Goal: Use online tool/utility: Utilize a website feature to perform a specific function

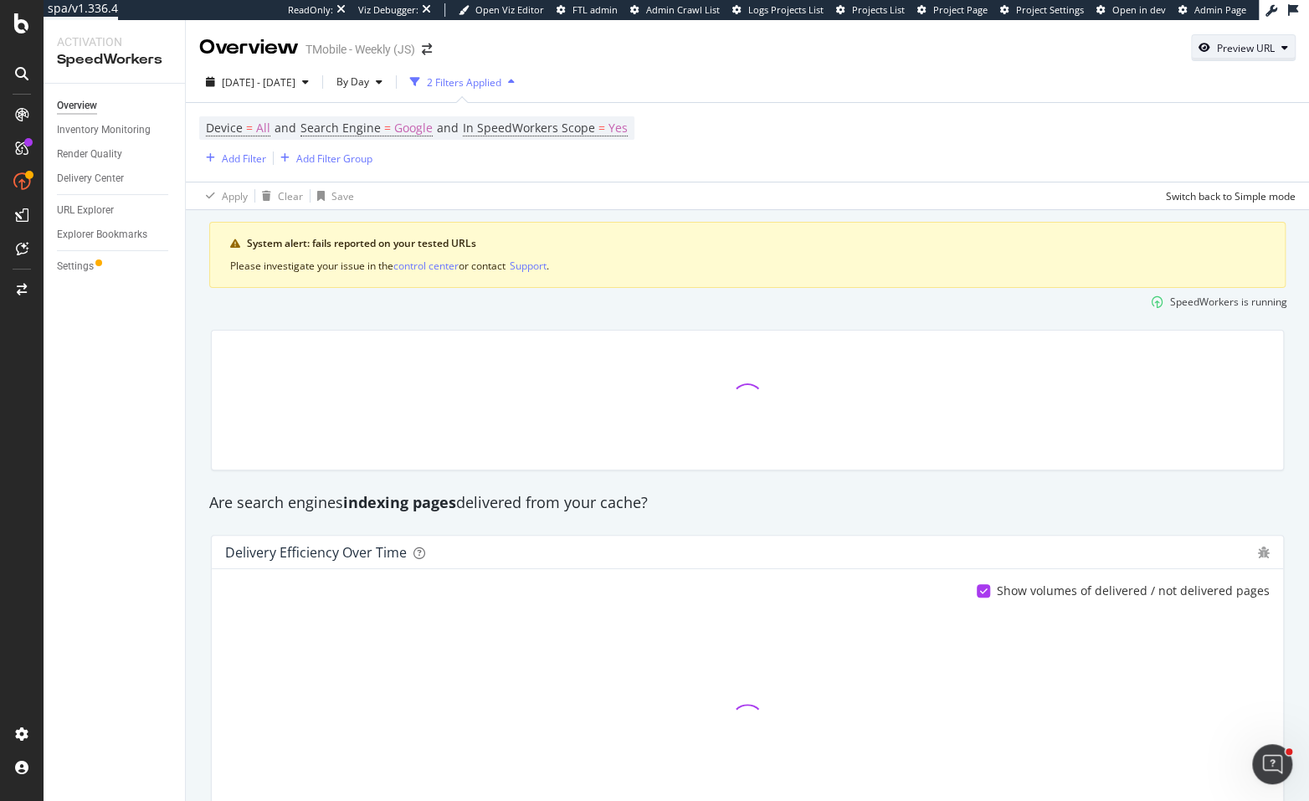
click at [1234, 55] on div "Preview URL" at bounding box center [1243, 47] width 103 height 23
click at [1219, 110] on input "url" at bounding box center [1180, 124] width 182 height 29
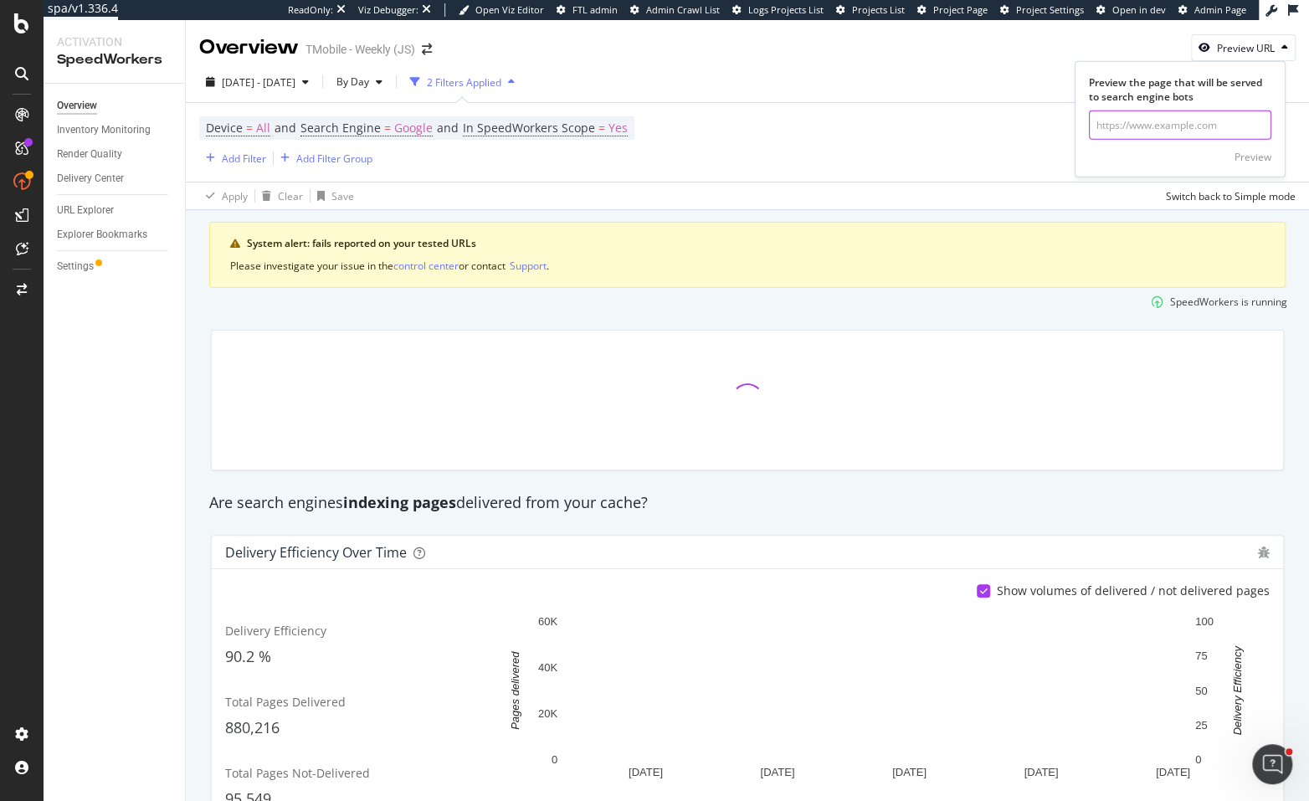
paste input "[URL][DOMAIN_NAME]"
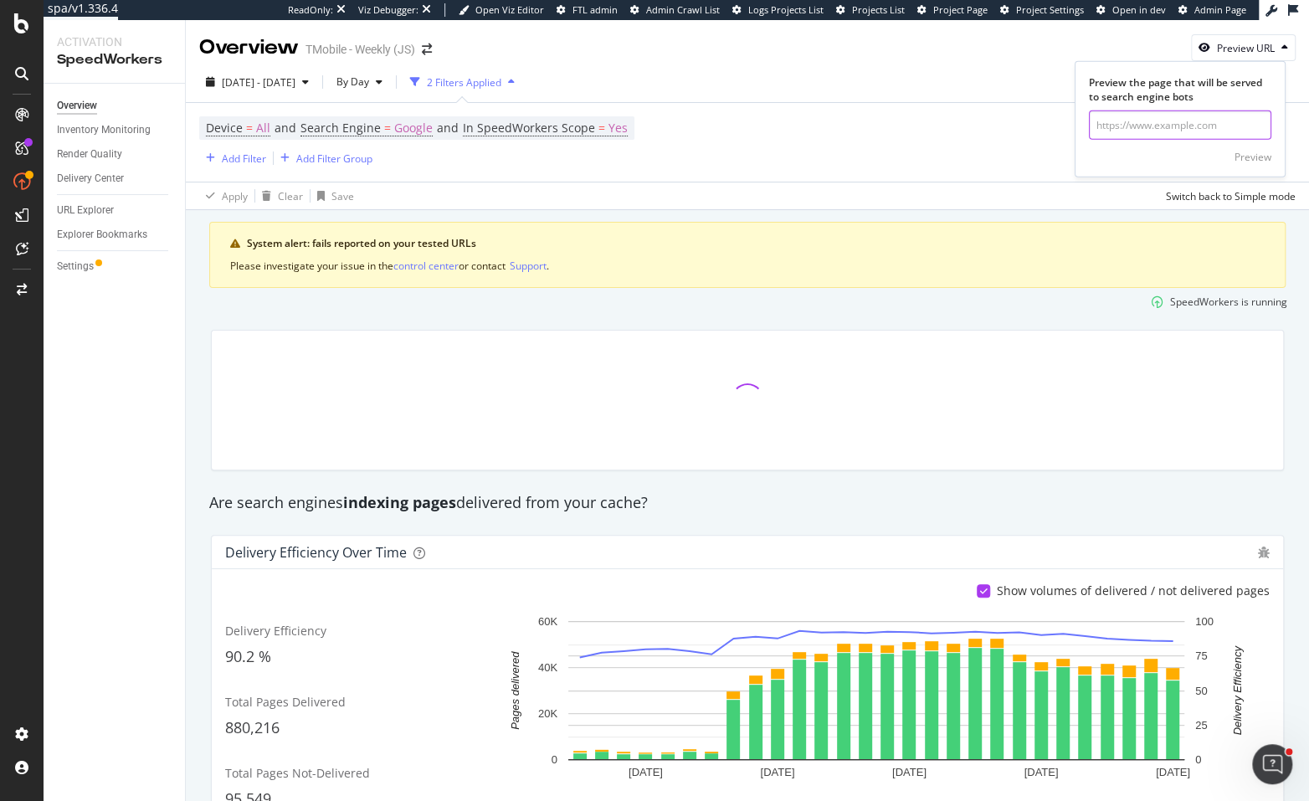
type input "[URL][DOMAIN_NAME]"
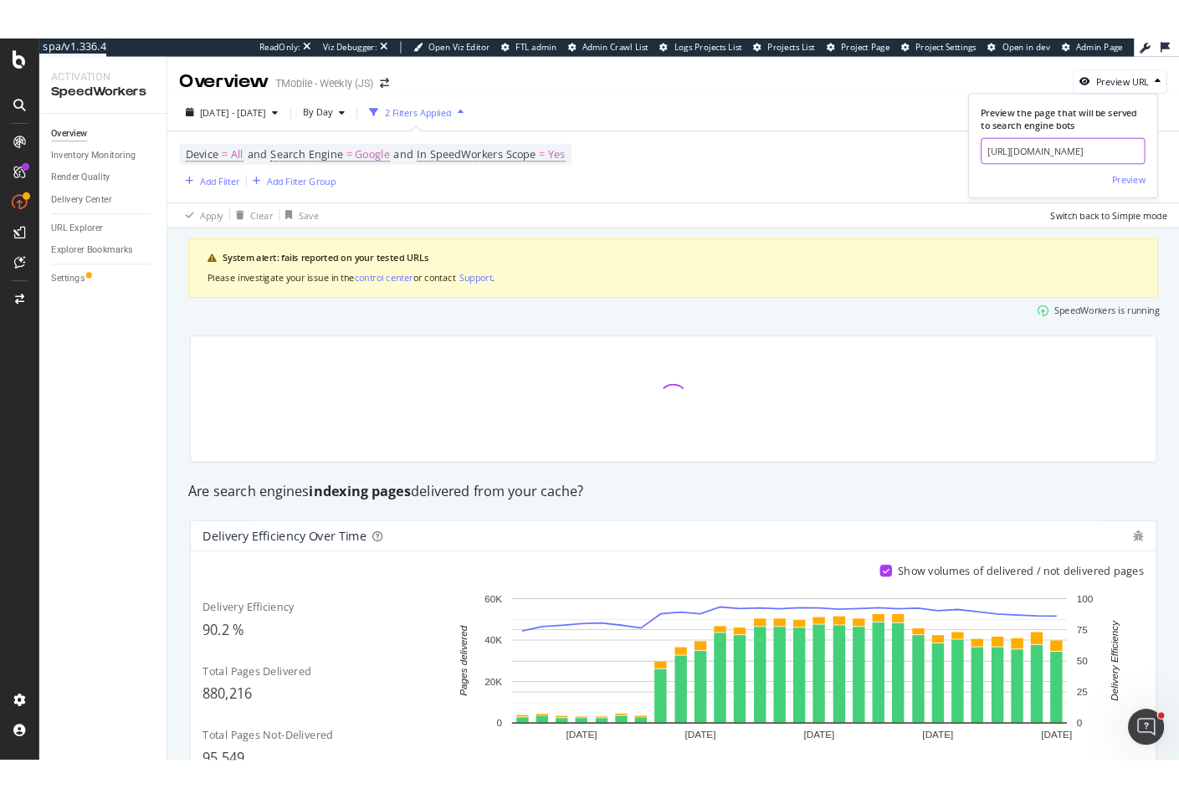
scroll to position [0, 81]
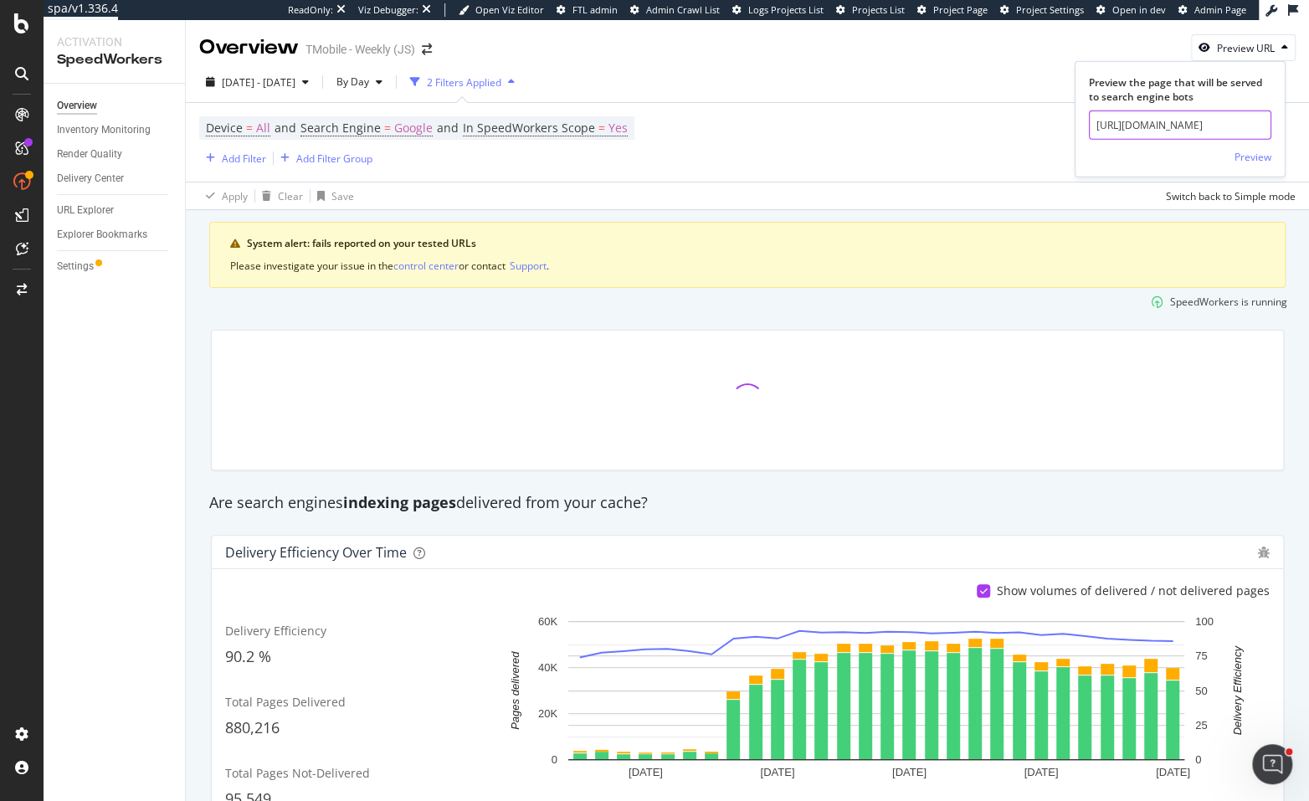
click button "Preview" at bounding box center [1252, 156] width 37 height 27
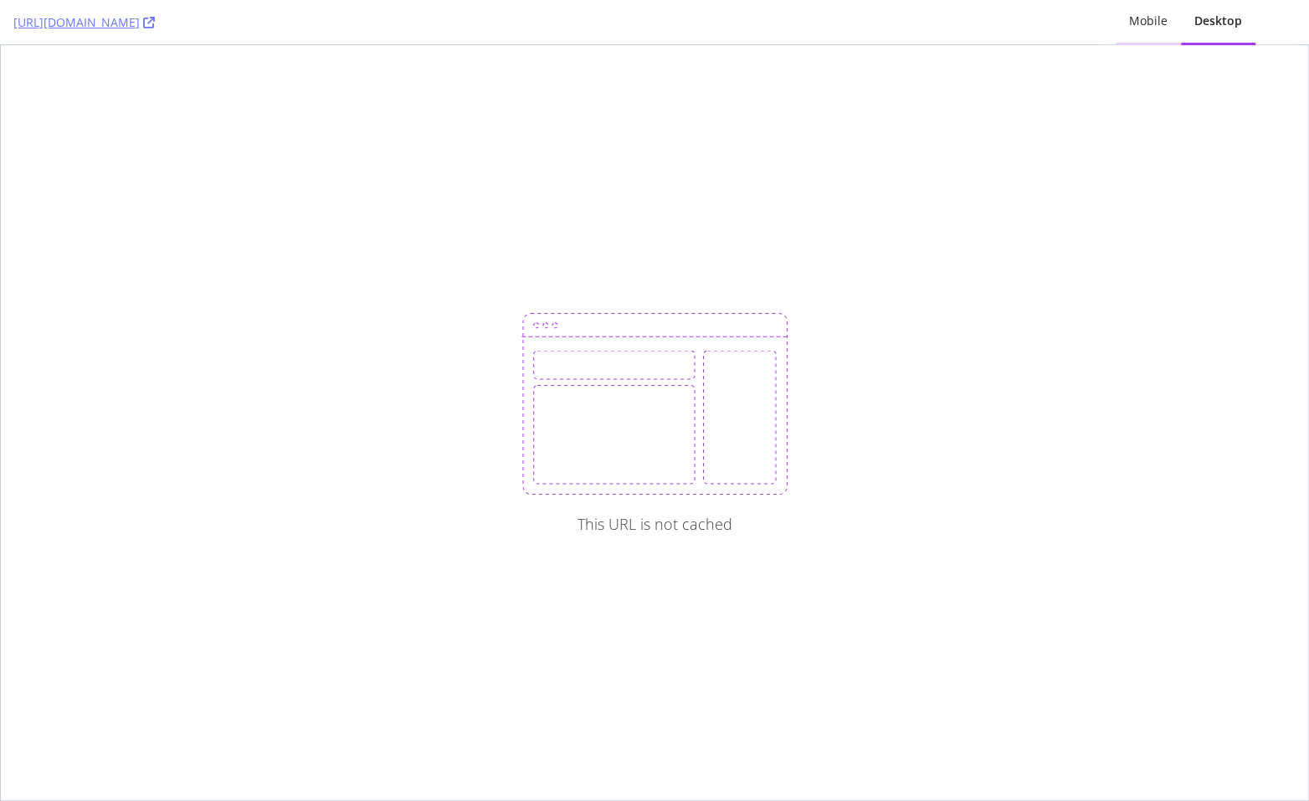
click at [1147, 28] on div "Mobile" at bounding box center [1148, 21] width 38 height 17
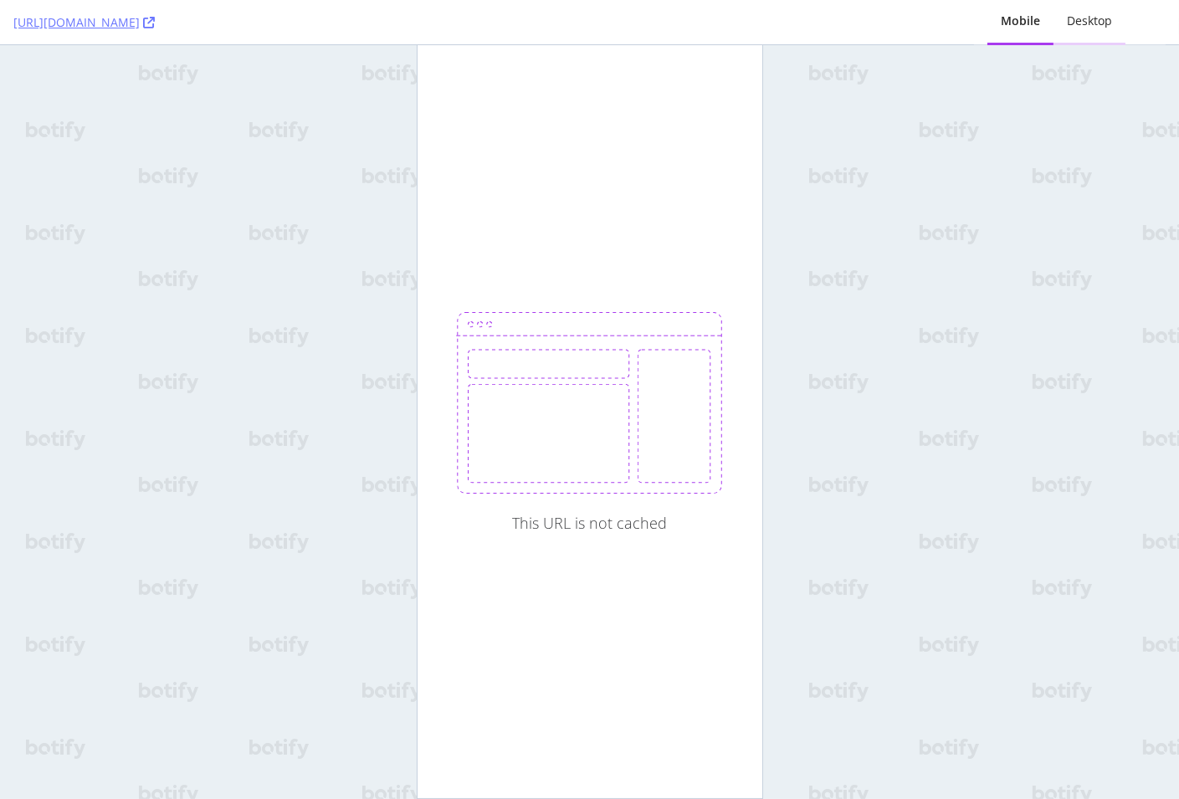
click at [1082, 30] on div "Desktop" at bounding box center [1090, 22] width 72 height 46
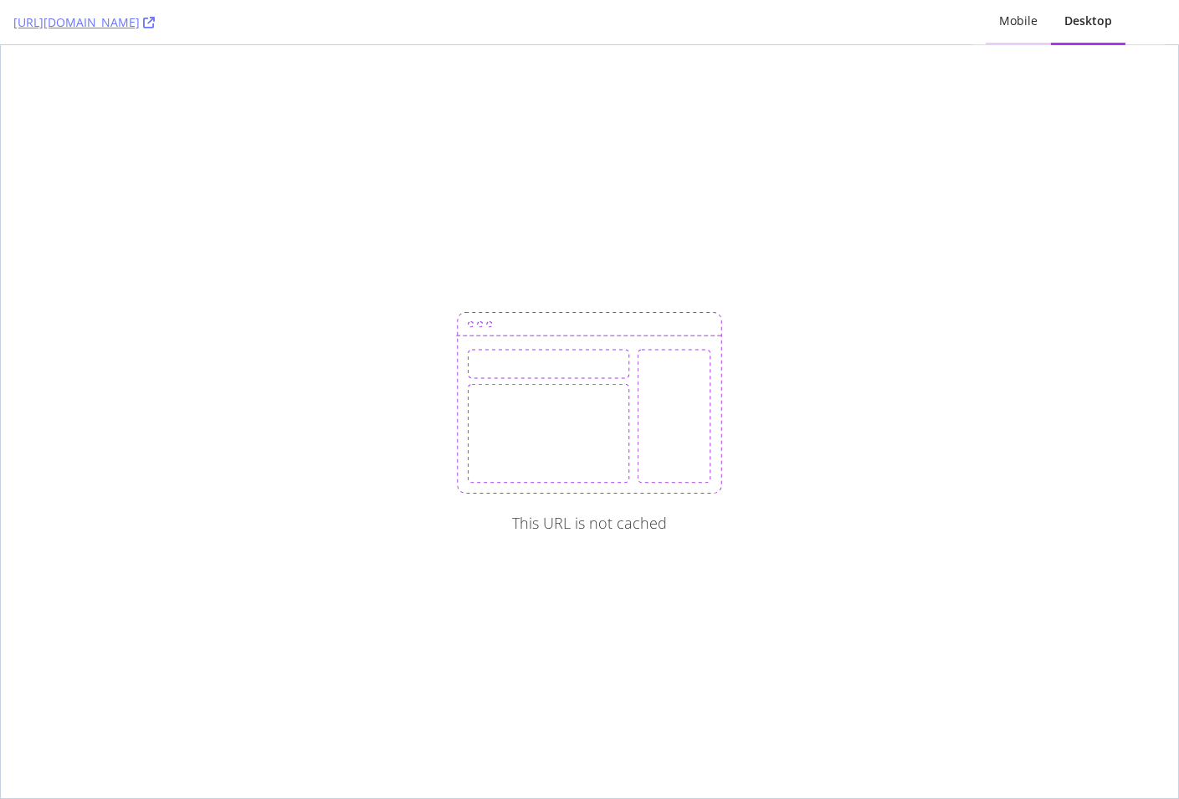
click at [1012, 26] on div "Mobile" at bounding box center [1018, 21] width 38 height 17
